Goal: Navigation & Orientation: Find specific page/section

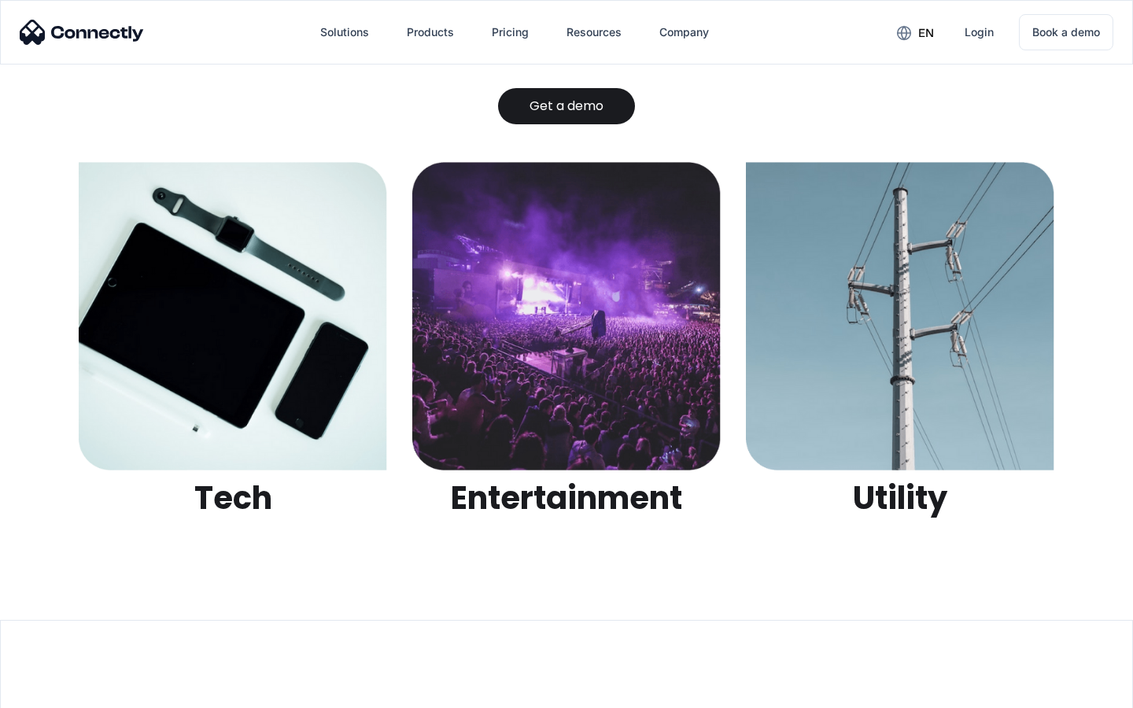
scroll to position [4962, 0]
